Goal: Information Seeking & Learning: Learn about a topic

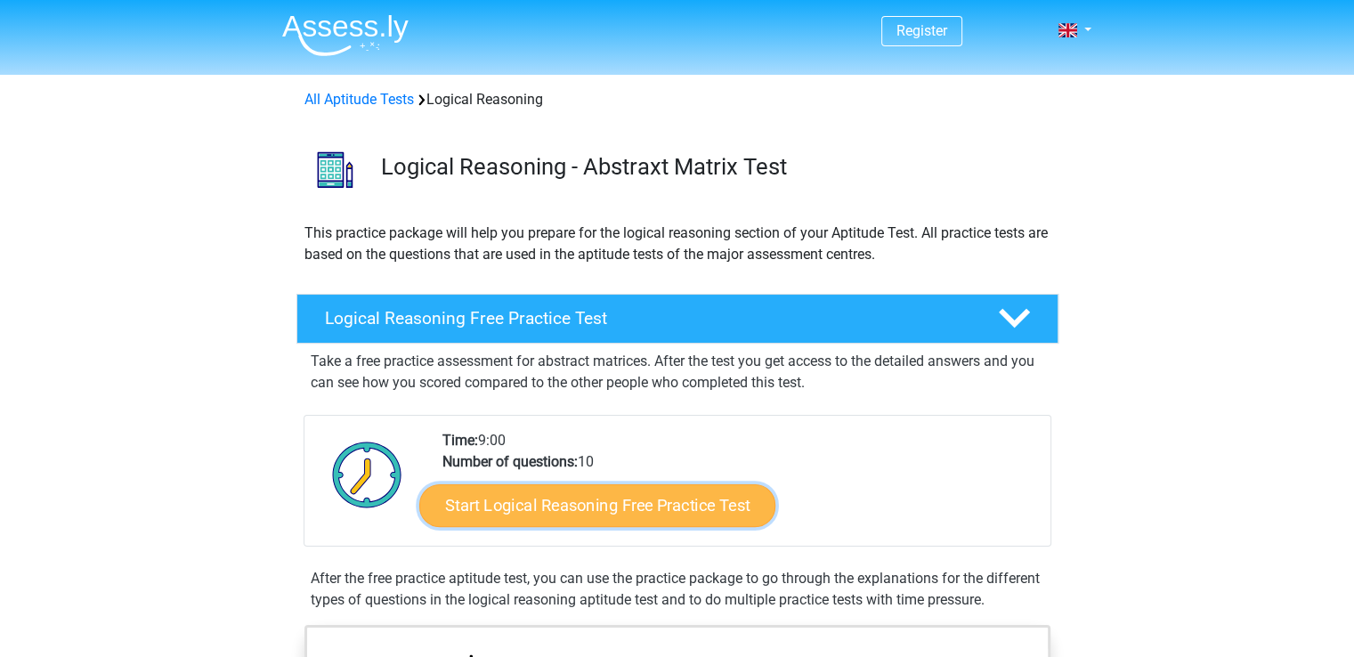
click at [635, 507] on link "Start Logical Reasoning Free Practice Test" at bounding box center [597, 504] width 356 height 43
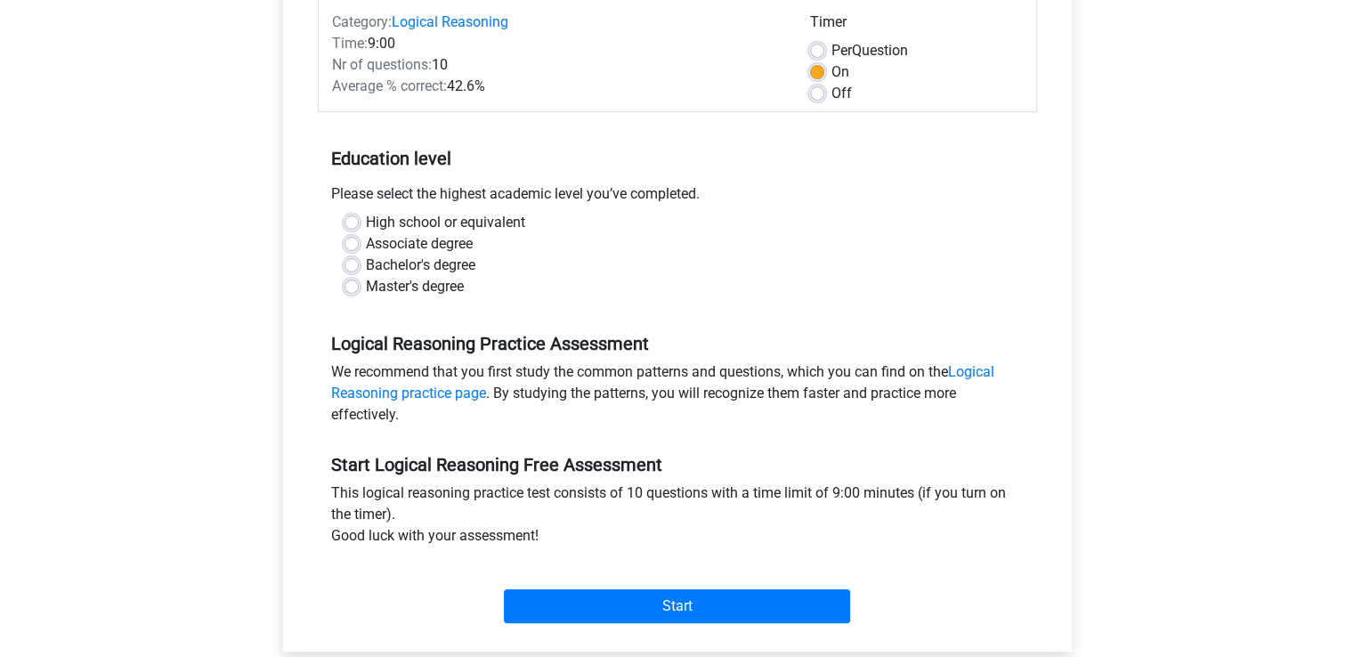
scroll to position [267, 0]
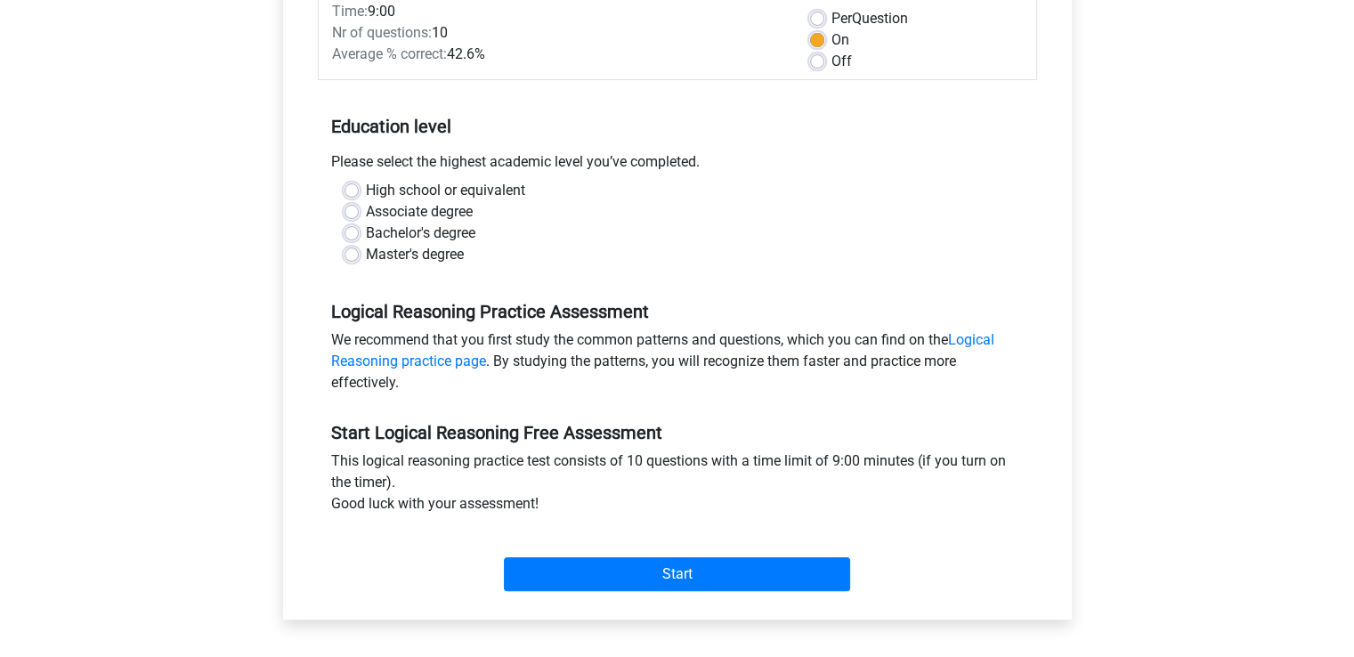
click at [366, 192] on label "High school or equivalent" at bounding box center [445, 190] width 159 height 21
click at [347, 192] on input "High school or equivalent" at bounding box center [351, 189] width 14 height 18
radio input "true"
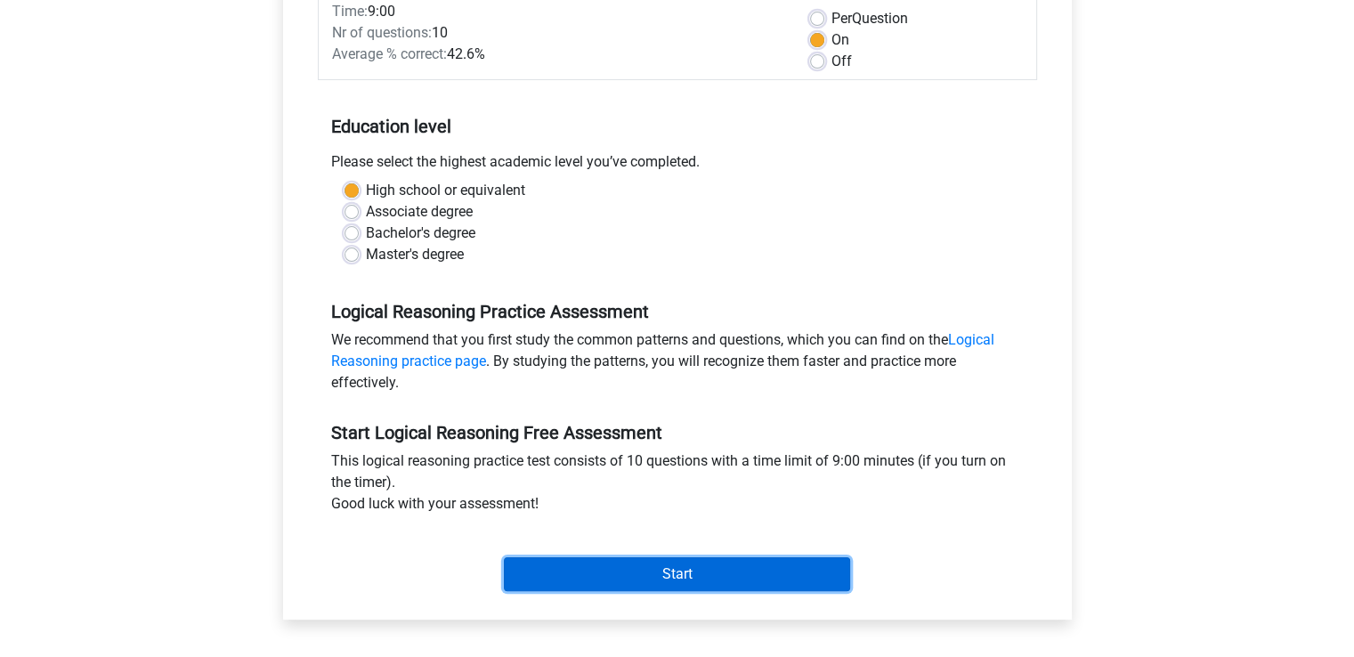
click at [555, 560] on input "Start" at bounding box center [677, 574] width 346 height 34
